Goal: Information Seeking & Learning: Check status

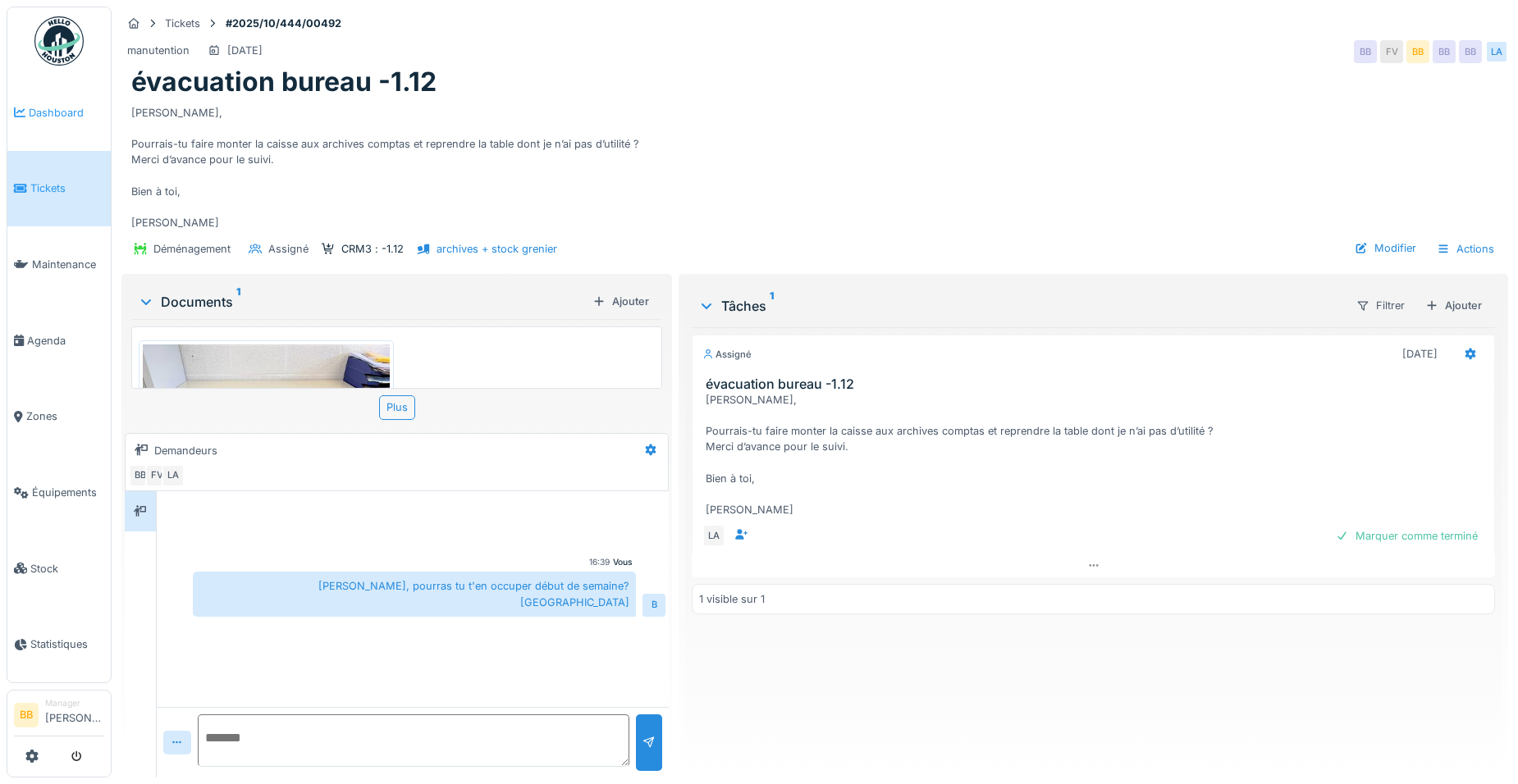
click at [77, 119] on span "Dashboard" at bounding box center [67, 113] width 75 height 15
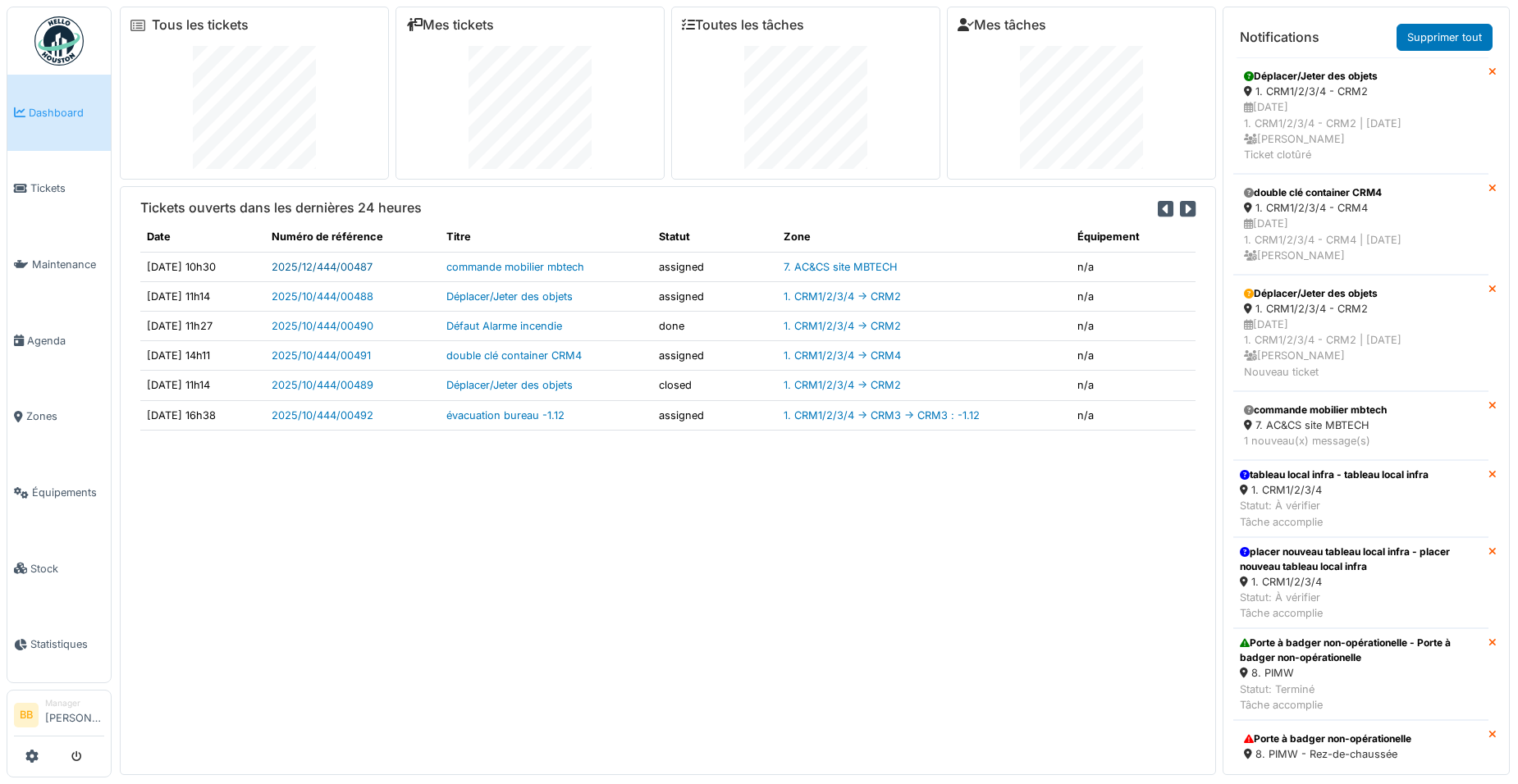
click at [366, 263] on link "2025/12/444/00487" at bounding box center [322, 267] width 101 height 13
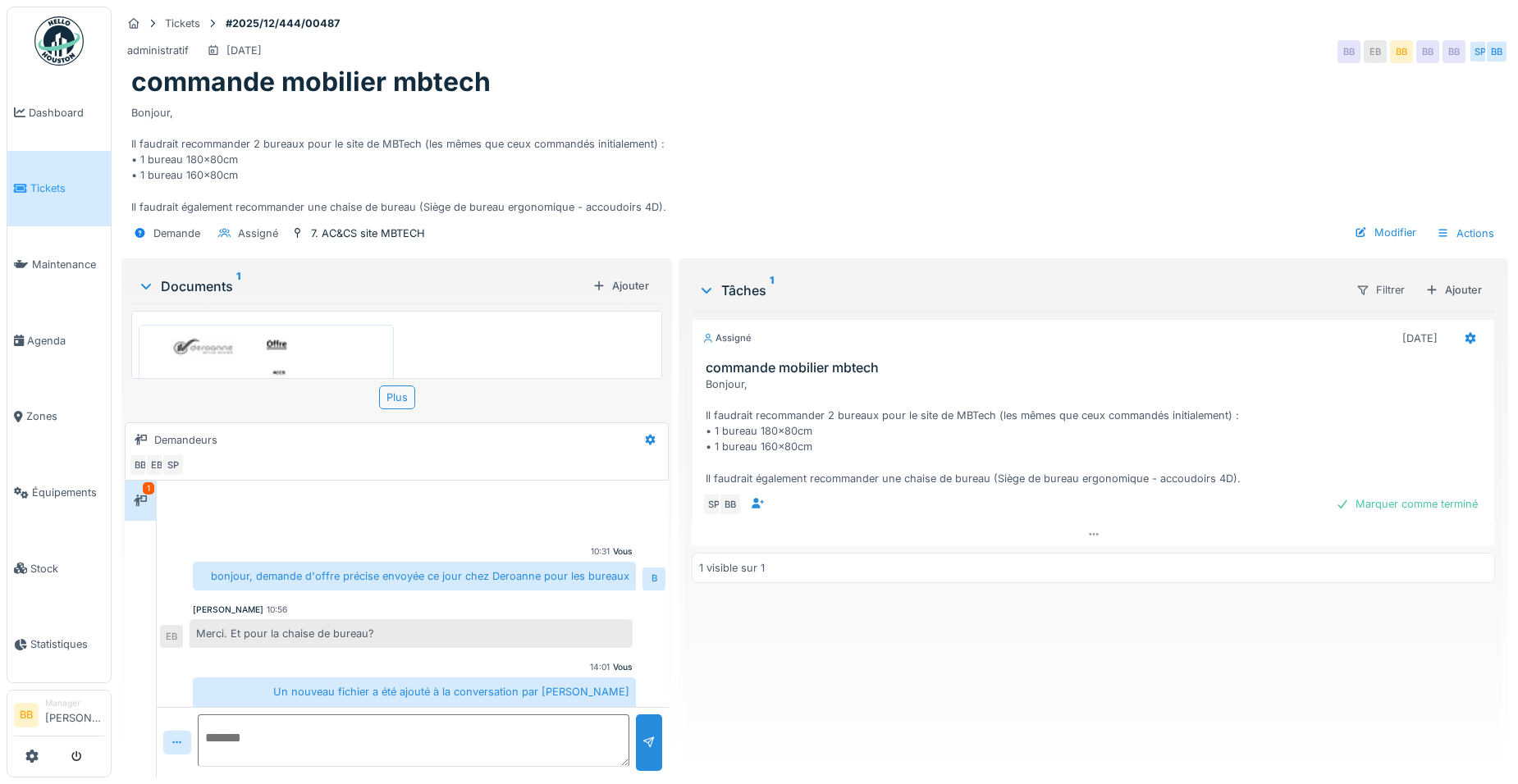
scroll to position [242, 0]
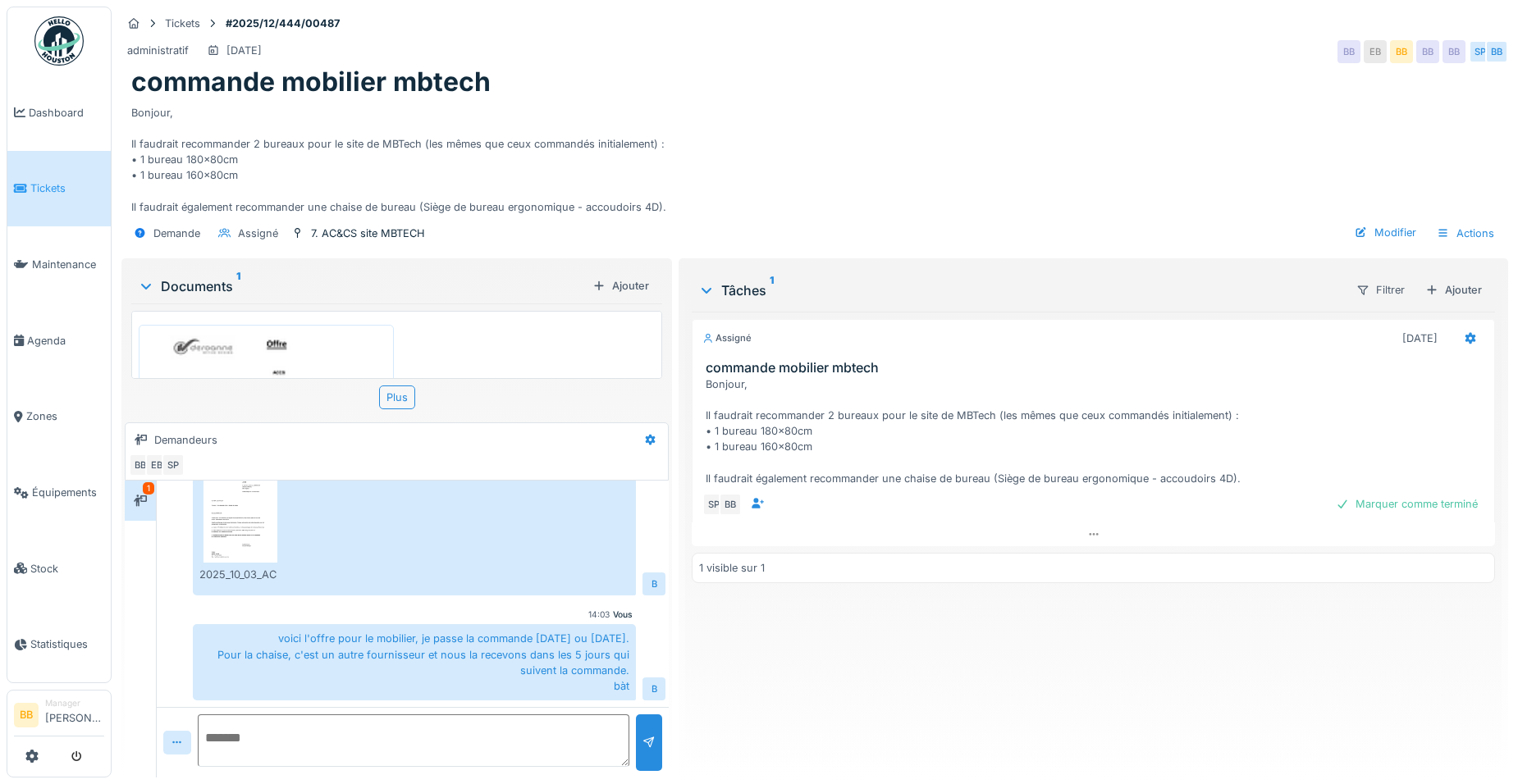
click at [325, 725] on textarea at bounding box center [414, 740] width 431 height 52
type textarea "**********"
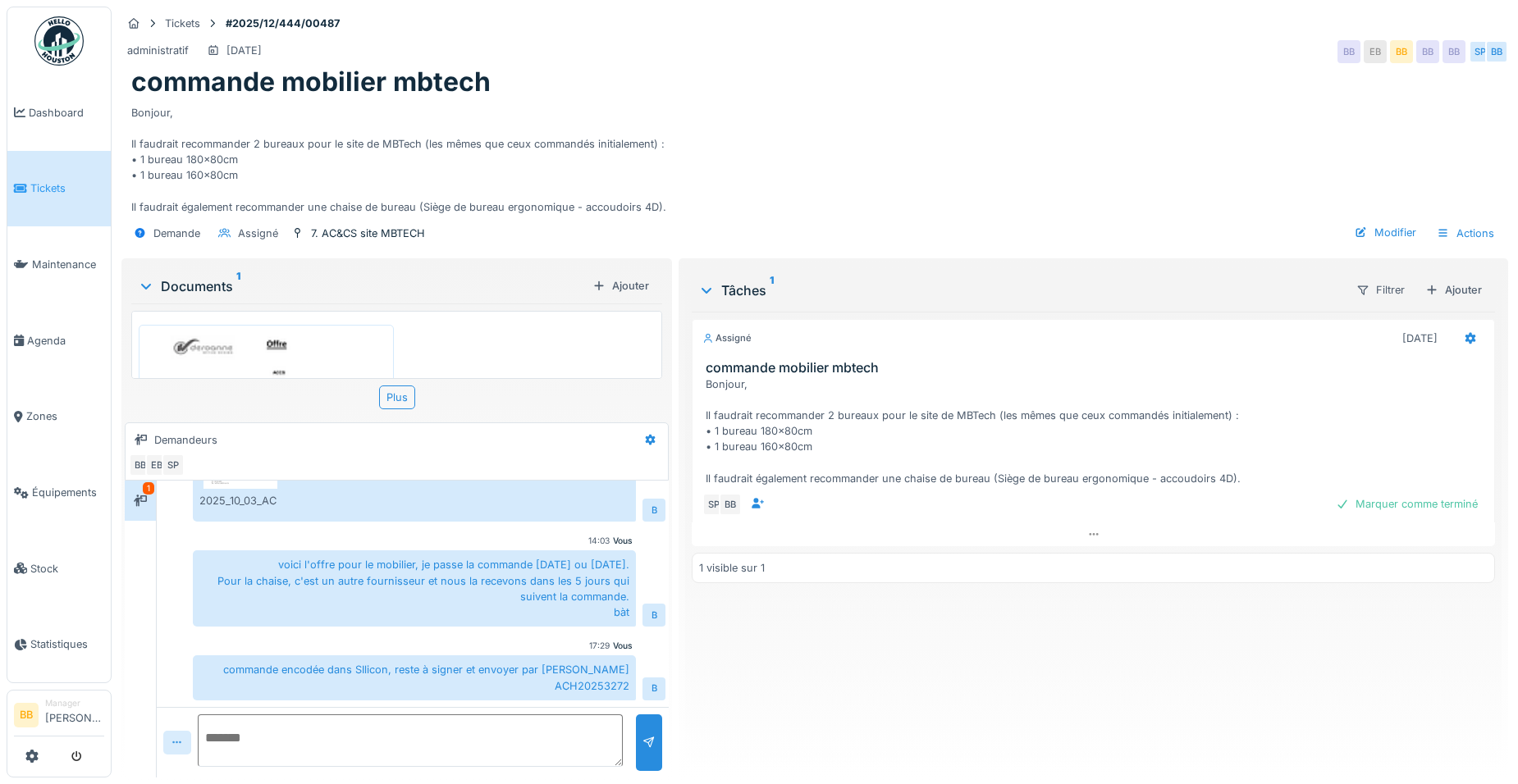
click at [182, 732] on div at bounding box center [177, 742] width 28 height 24
click at [187, 699] on div at bounding box center [179, 706] width 15 height 14
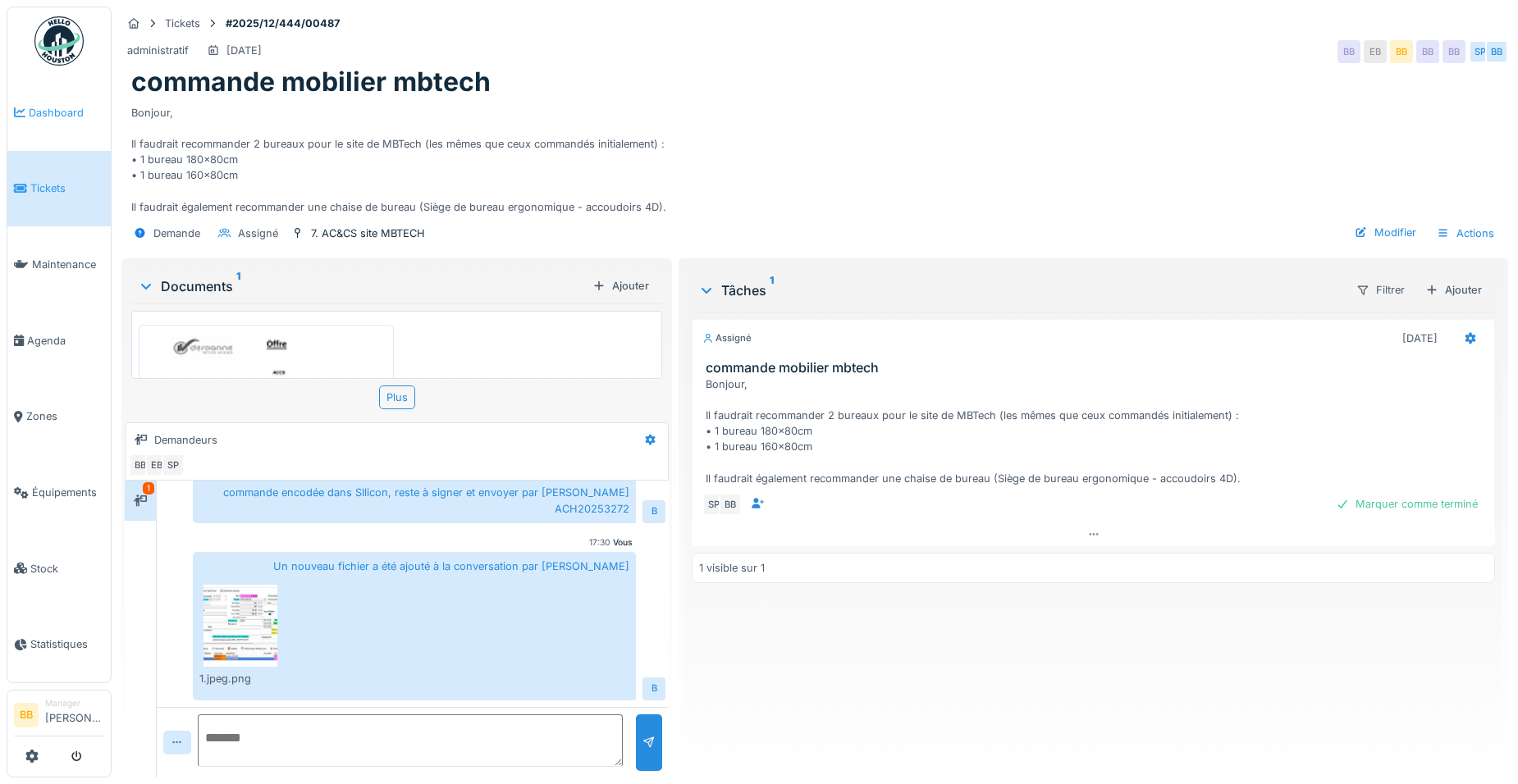
click at [76, 116] on span "Dashboard" at bounding box center [67, 113] width 75 height 15
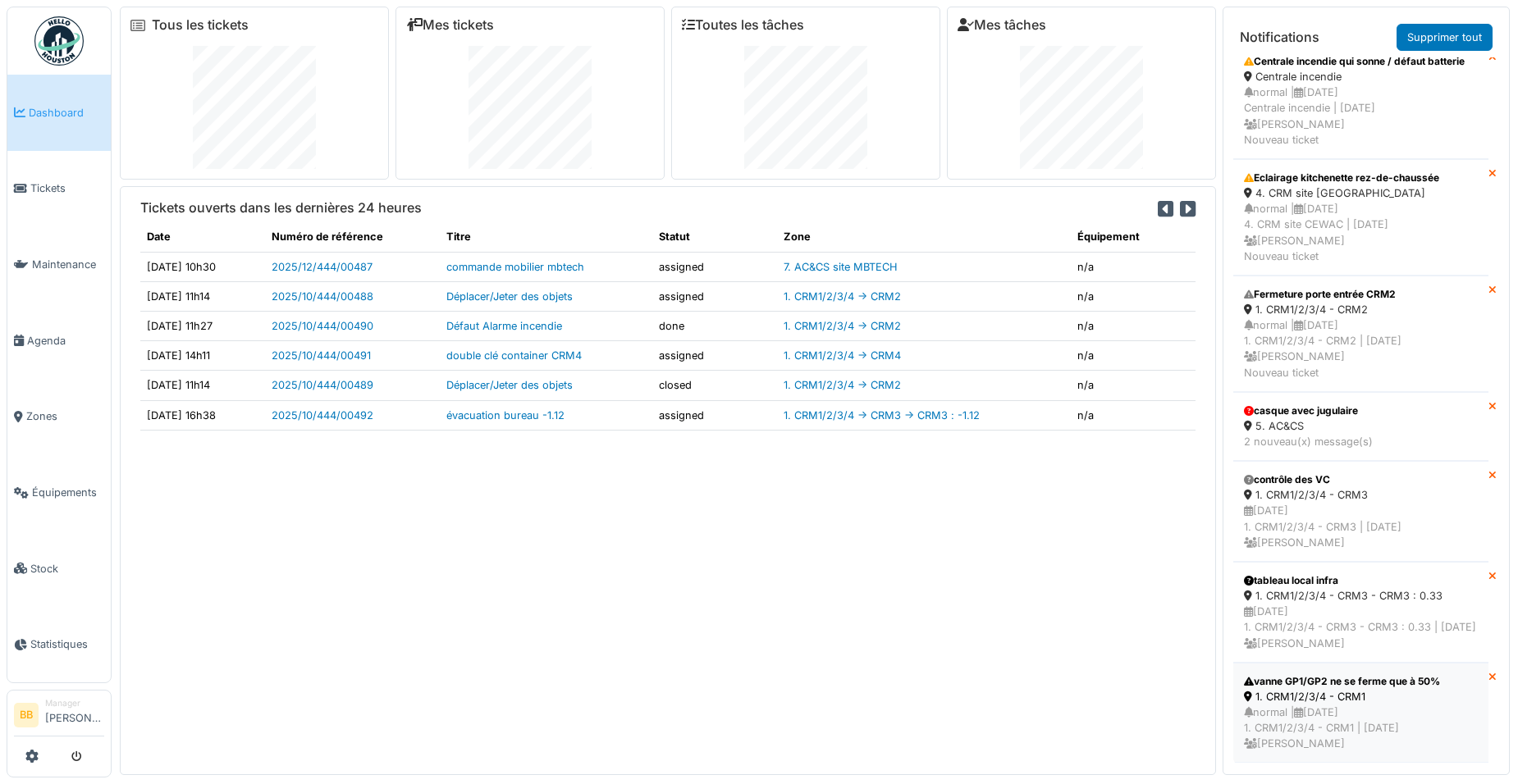
scroll to position [2238, 0]
click at [1313, 675] on div "vanne GP1/GP2 ne se ferme que à 50%" at bounding box center [1361, 682] width 234 height 15
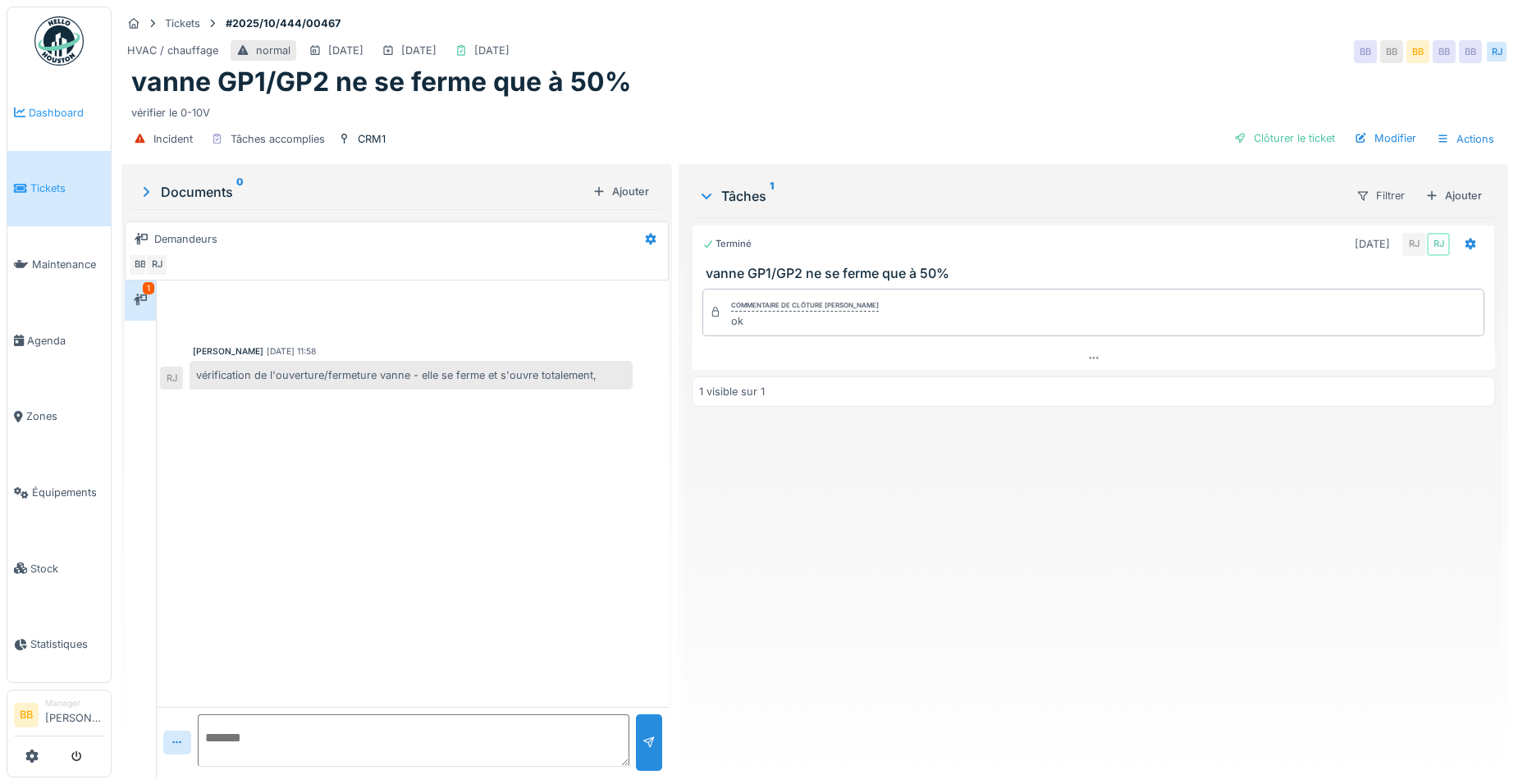
click at [80, 116] on span "Dashboard" at bounding box center [67, 113] width 75 height 15
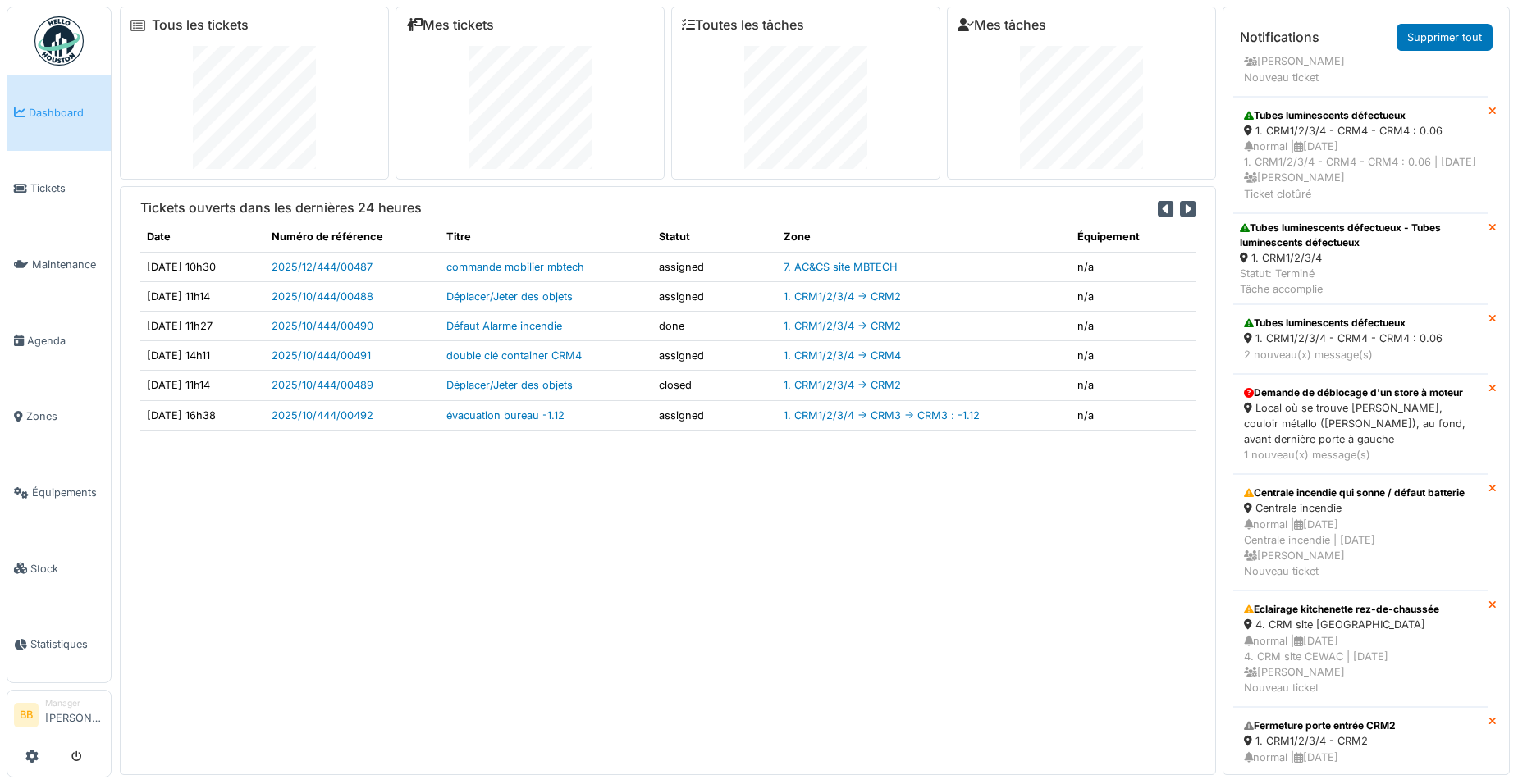
scroll to position [2046, 0]
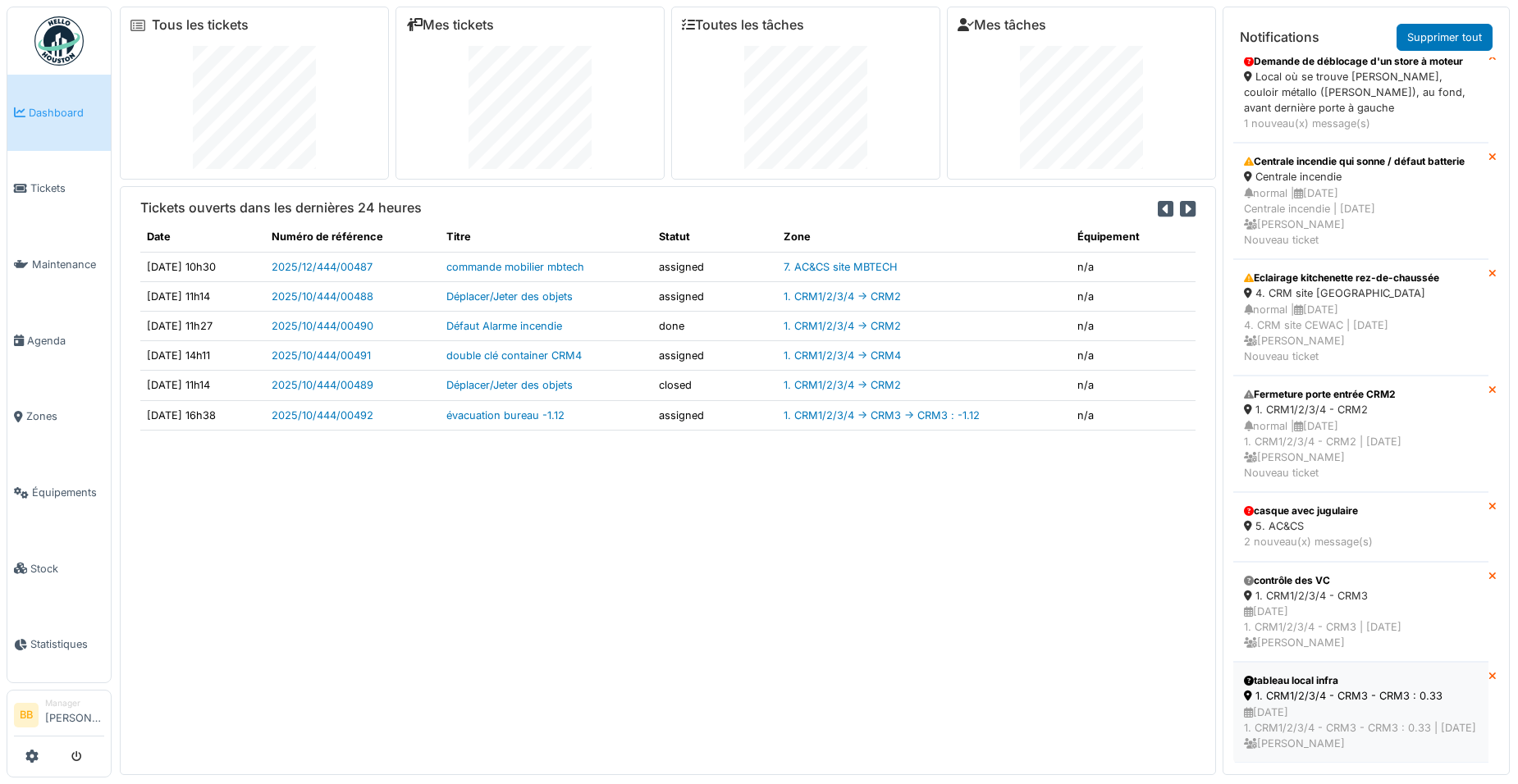
click at [1295, 705] on div "03/10/2025 1. CRM1/2/3/4 - CRM3 - CRM3 : 0.33 | Il y a 7 jour(s) Benoit Benecchi" at bounding box center [1361, 728] width 234 height 47
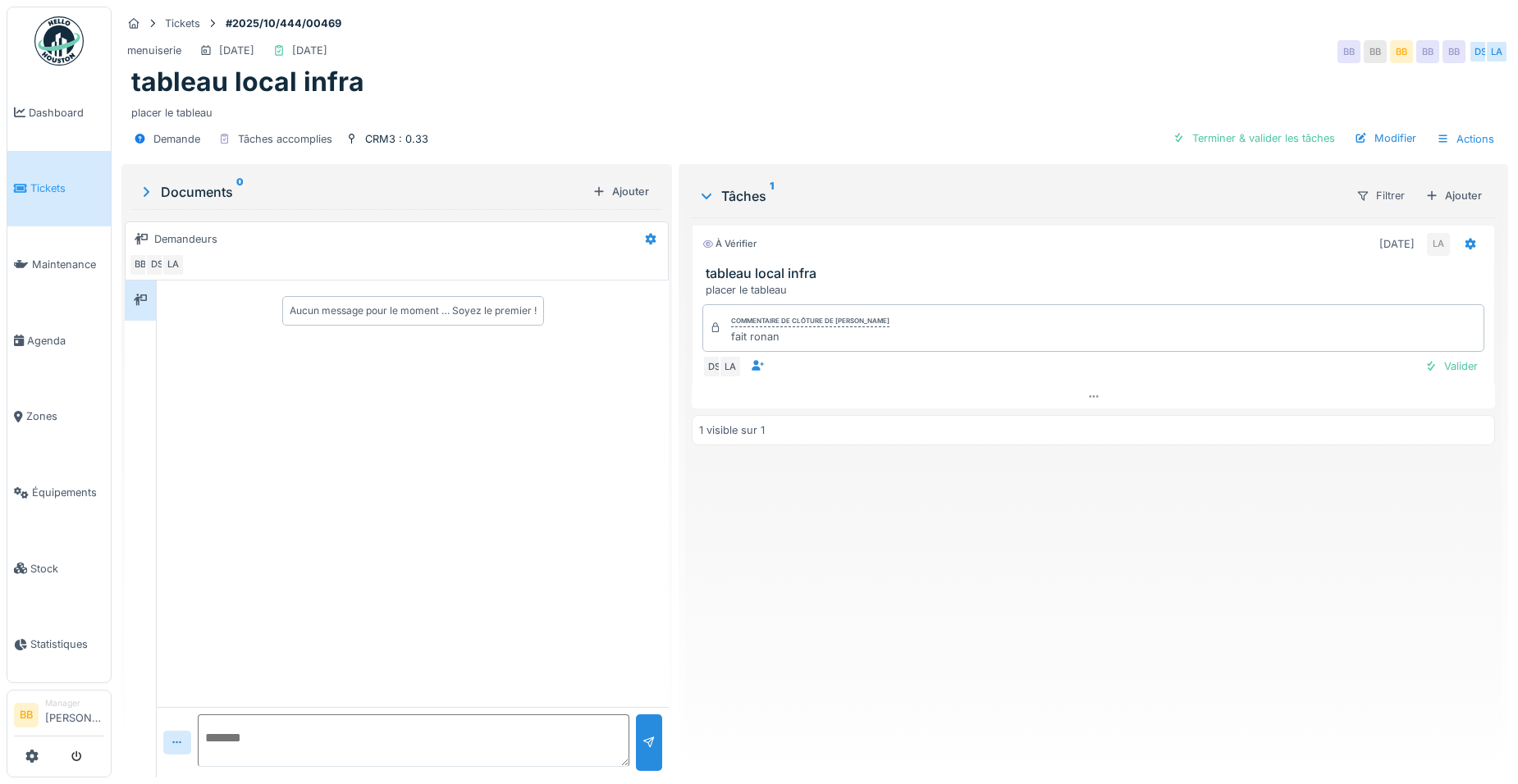
click at [74, 111] on span "Dashboard" at bounding box center [67, 113] width 75 height 15
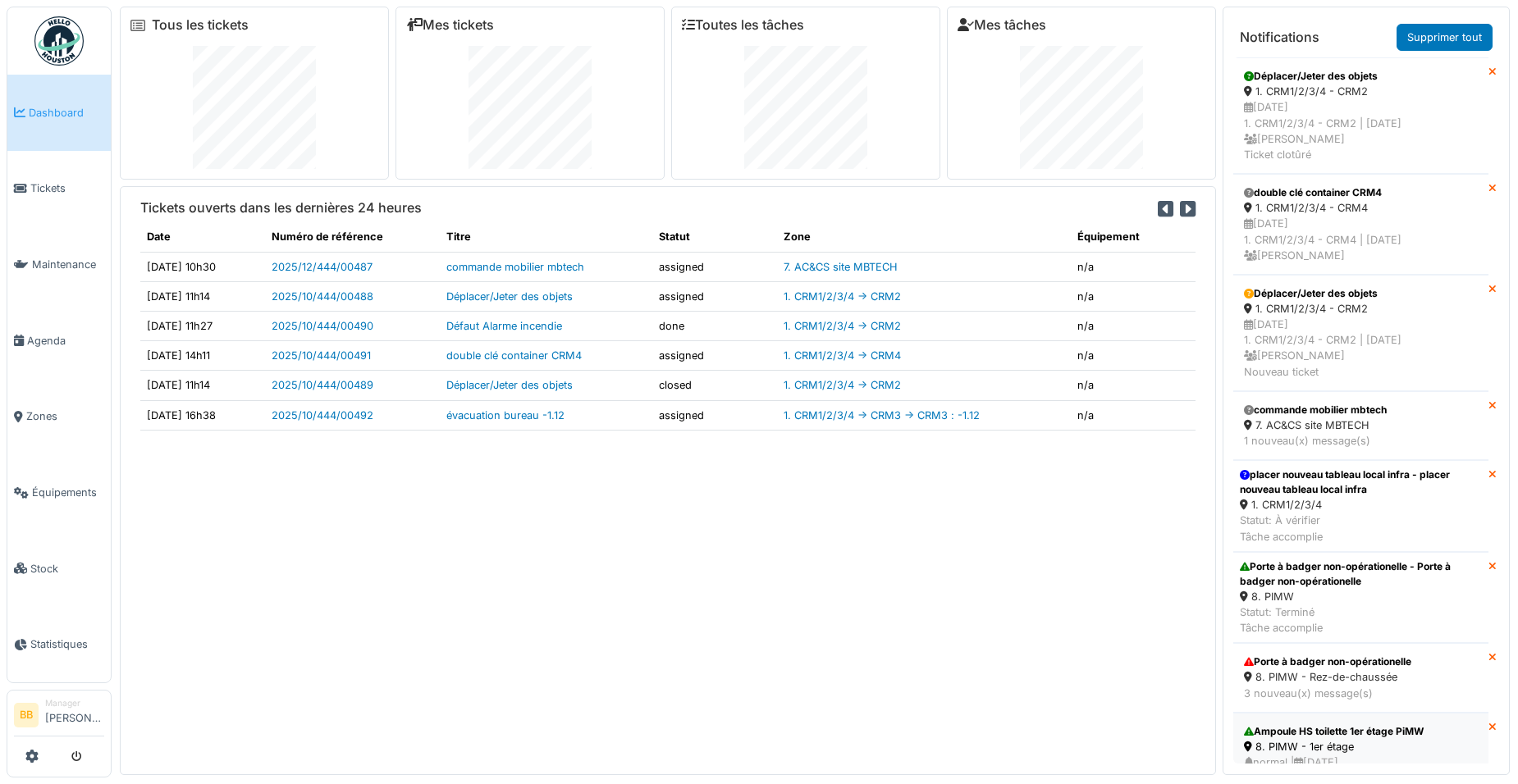
click at [1299, 734] on div "Ampoule HS toilette 1er étage PiMW" at bounding box center [1361, 732] width 234 height 15
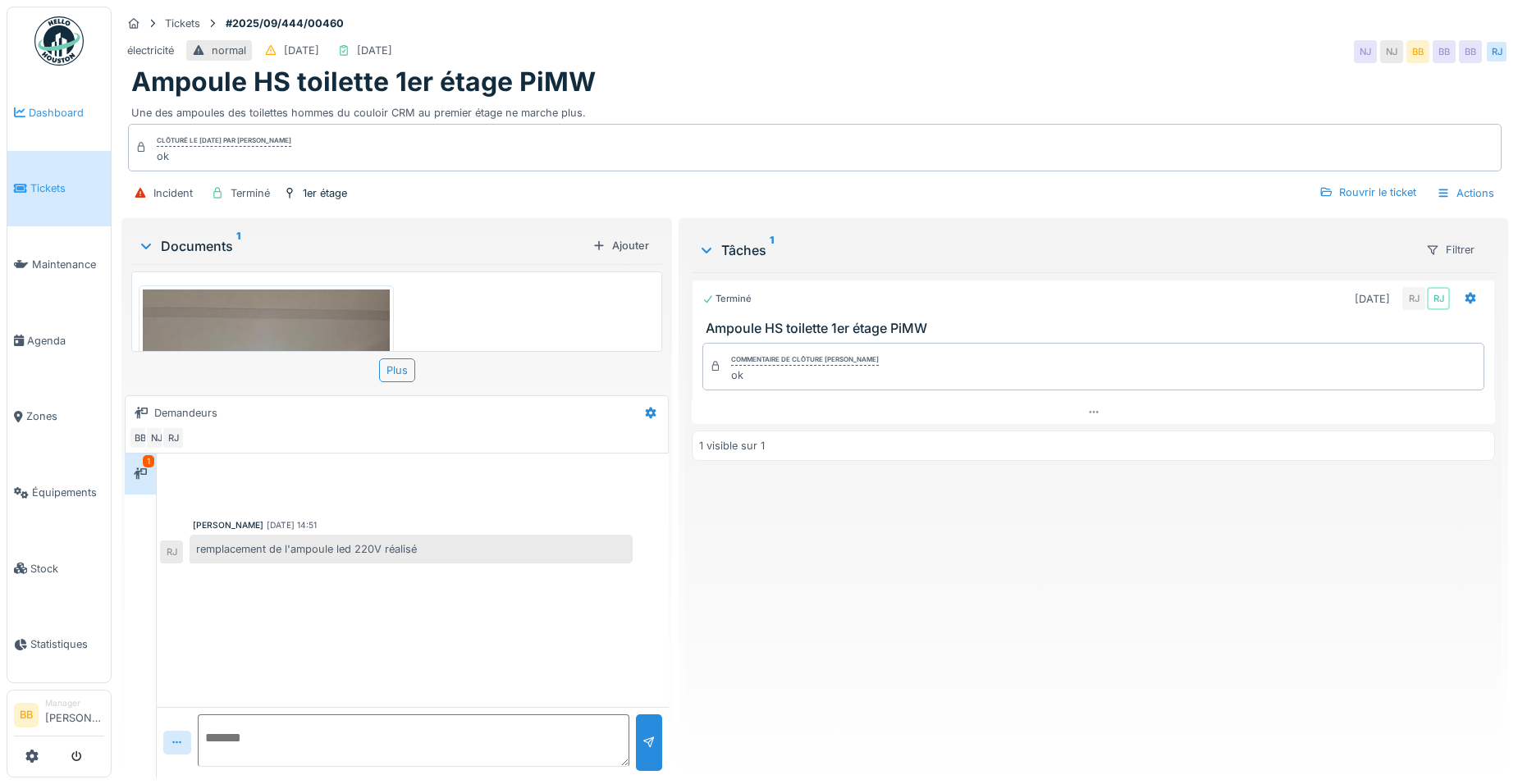
click at [53, 108] on span "Dashboard" at bounding box center [67, 113] width 75 height 15
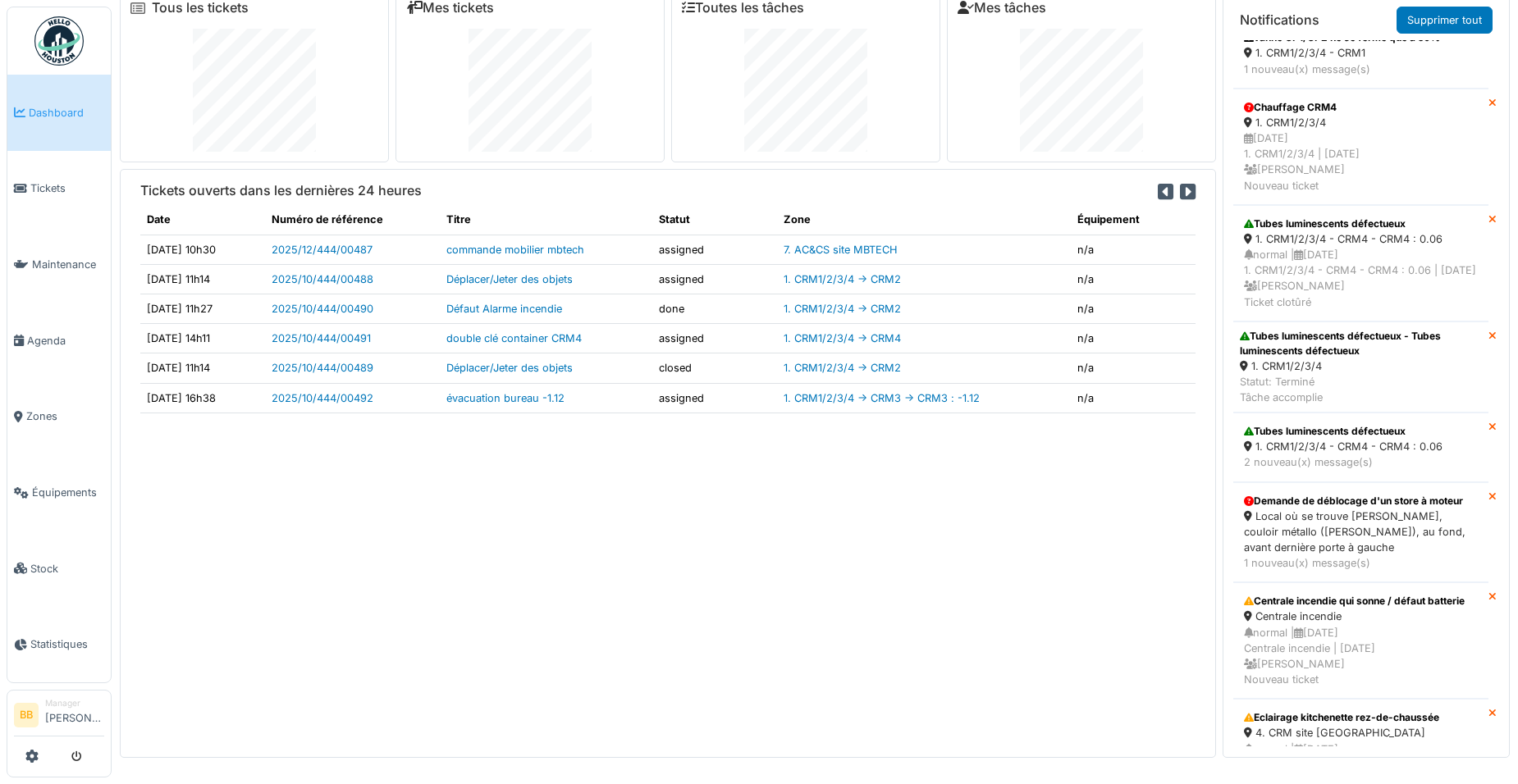
scroll to position [1644, 0]
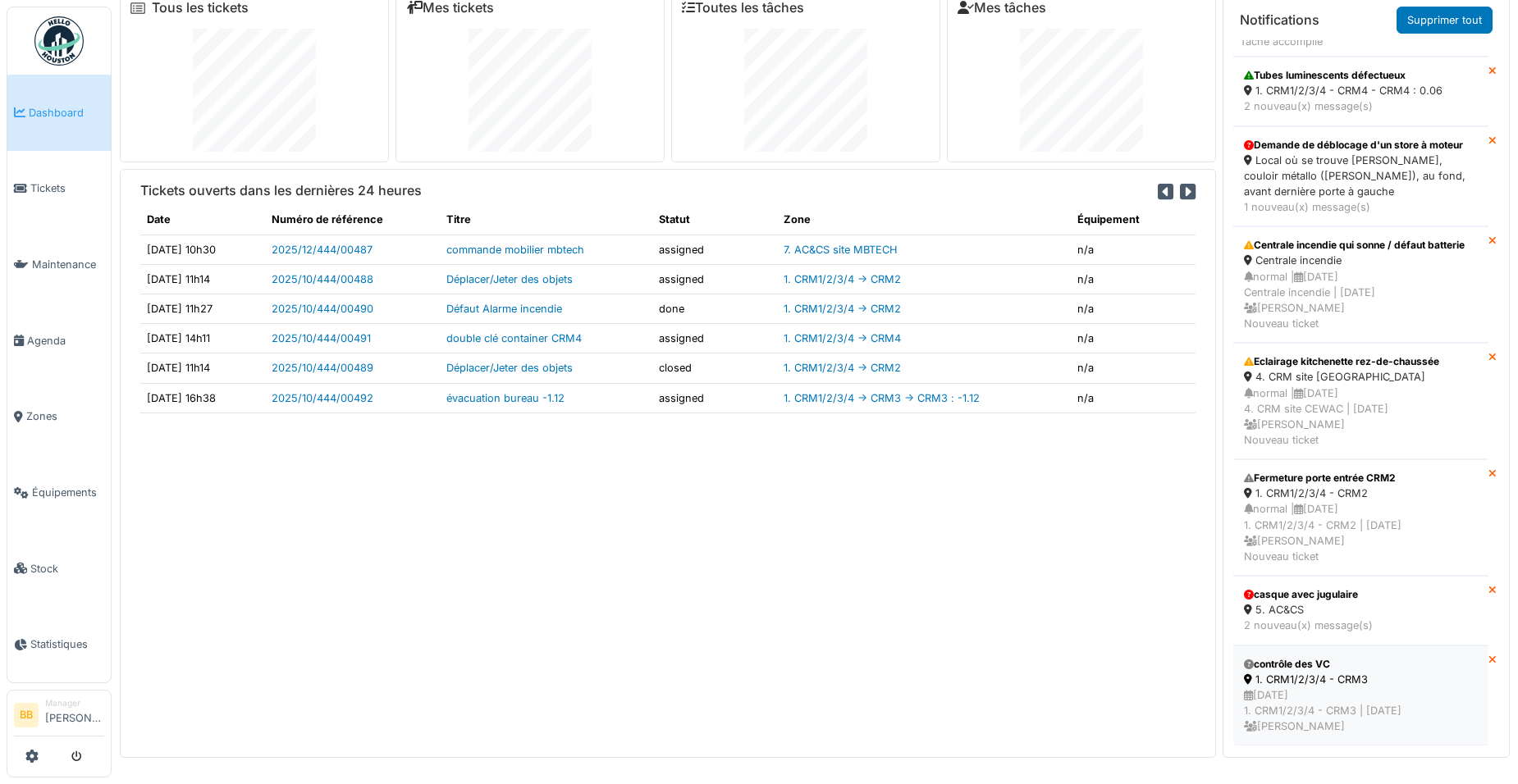
click at [1345, 657] on div "contrôle des VC" at bounding box center [1361, 664] width 234 height 15
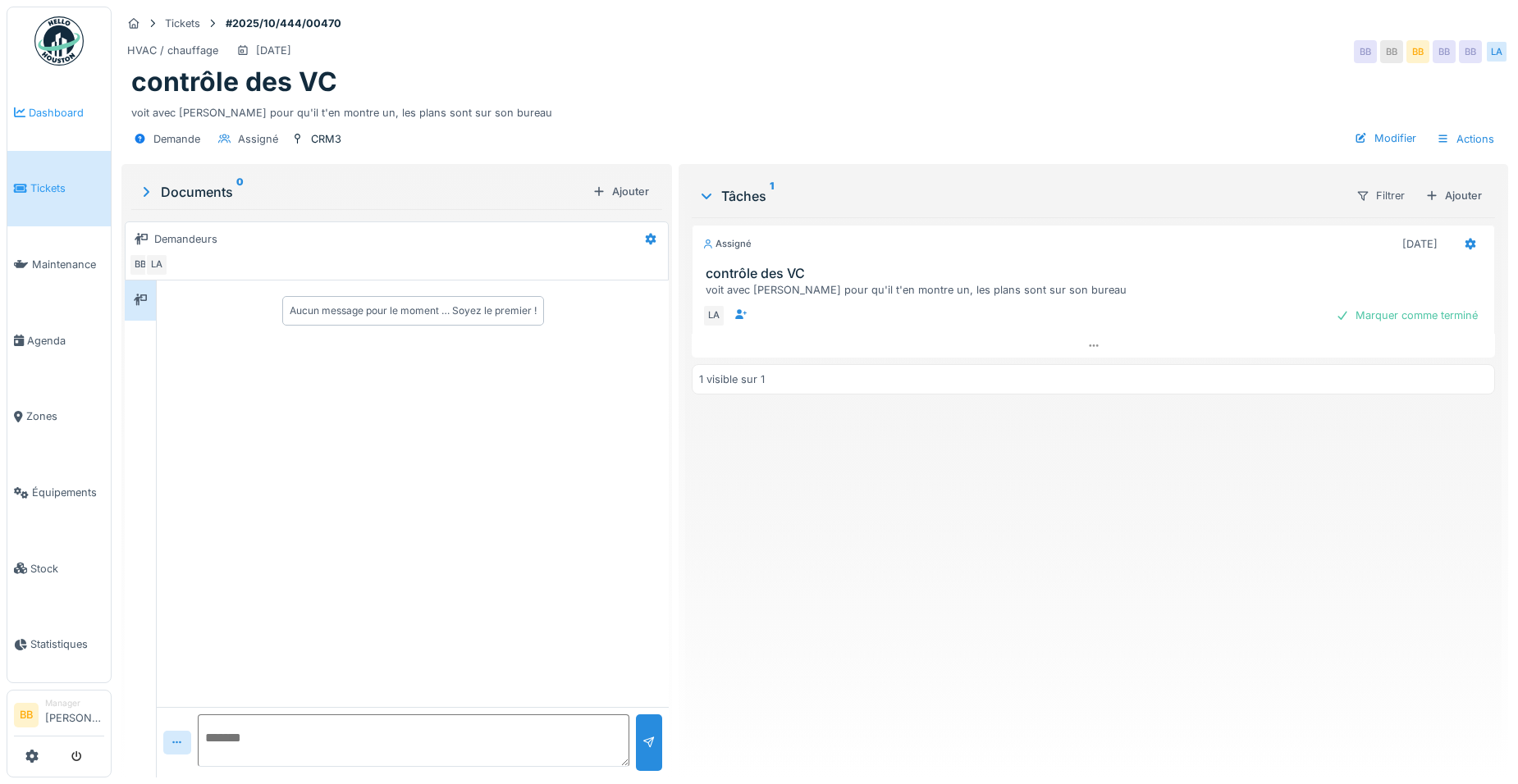
click at [31, 105] on span "Dashboard" at bounding box center [67, 113] width 75 height 15
